Goal: Task Accomplishment & Management: Manage account settings

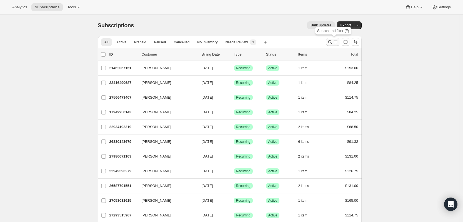
click at [338, 41] on icon "Search and filter results" at bounding box center [335, 42] width 6 height 6
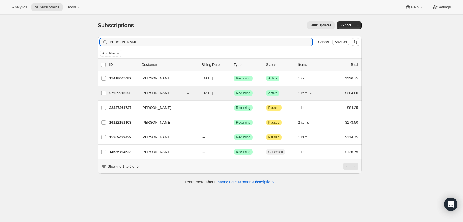
type input "MARIA"
click at [125, 93] on p "27969913023" at bounding box center [123, 93] width 28 height 6
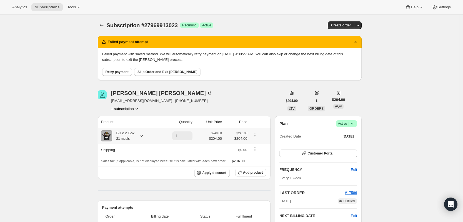
click at [143, 138] on icon at bounding box center [142, 136] width 6 height 6
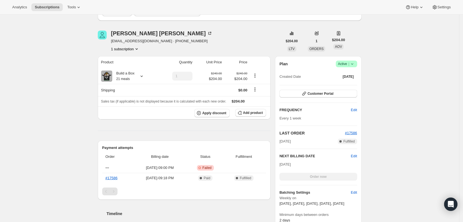
scroll to position [69, 0]
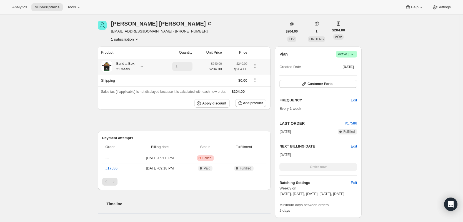
click at [144, 67] on icon at bounding box center [142, 67] width 6 height 6
click at [144, 69] on icon at bounding box center [142, 67] width 6 height 6
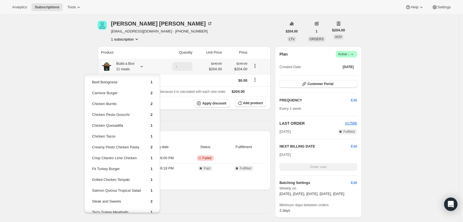
scroll to position [0, 0]
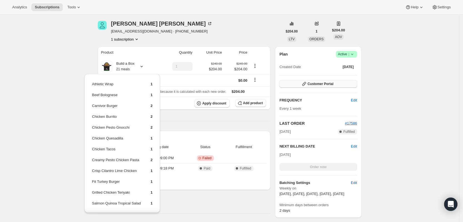
click at [325, 80] on button "Customer Portal" at bounding box center [317, 84] width 77 height 8
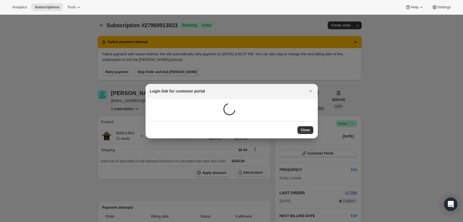
scroll to position [69, 0]
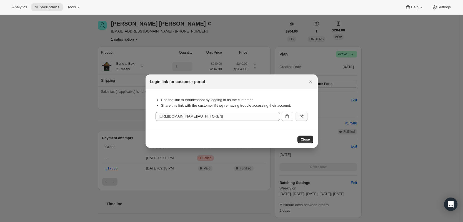
click at [302, 118] on icon ":rcb:" at bounding box center [302, 117] width 6 height 6
click at [312, 79] on icon "Close" at bounding box center [311, 82] width 6 height 6
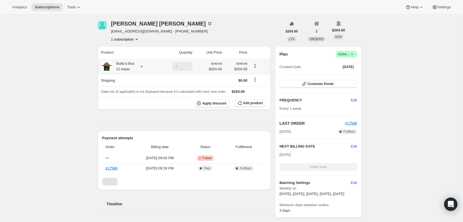
click at [143, 65] on icon at bounding box center [142, 67] width 6 height 6
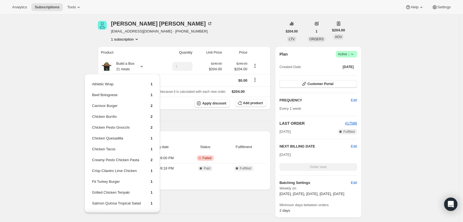
click at [220, 25] on div "Maria Quizhpe quizhpe29@gmail.com · +12019520019 1 subscription" at bounding box center [190, 31] width 185 height 21
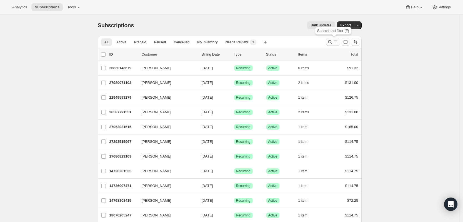
click at [328, 42] on button "Search and filter results" at bounding box center [332, 42] width 13 height 8
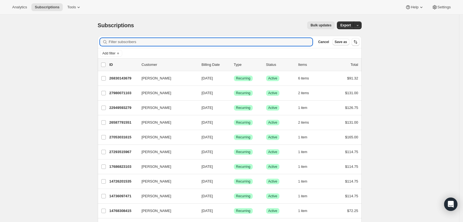
click at [216, 40] on input "Filter subscribers" at bounding box center [211, 42] width 204 height 8
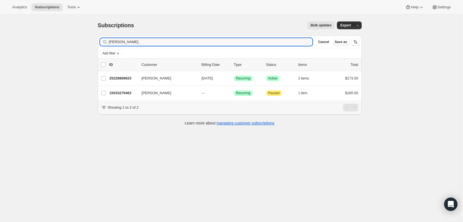
drag, startPoint x: 127, startPoint y: 41, endPoint x: 105, endPoint y: 41, distance: 21.4
click at [105, 41] on div "[PERSON_NAME]" at bounding box center [206, 42] width 213 height 8
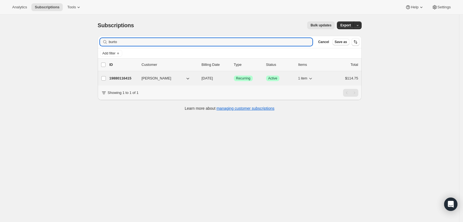
type input "burto"
click at [125, 79] on p "19880116415" at bounding box center [123, 78] width 28 height 6
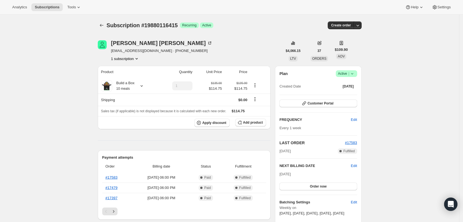
drag, startPoint x: 280, startPoint y: 150, endPoint x: 306, endPoint y: 150, distance: 26.4
click at [306, 150] on div "Plan Success Active | Created Date [DATE] Customer Portal FREQUENCY Edit Every …" at bounding box center [318, 151] width 86 height 171
